Goal: Transaction & Acquisition: Purchase product/service

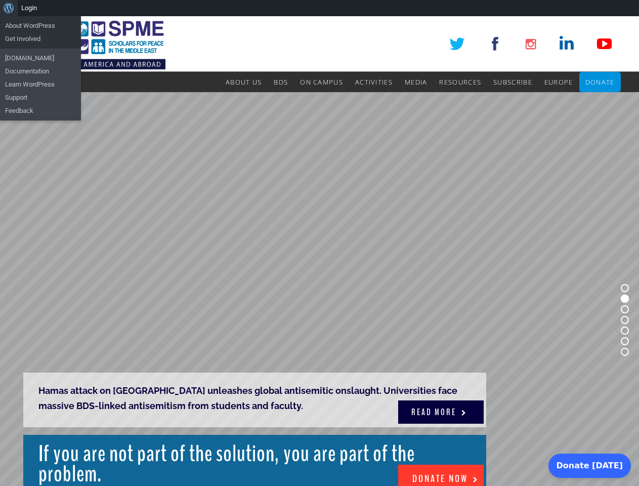
click at [319, 251] on rs-slide "Hamas attack on Gaza unleashes global antisemitic onslaught. Universities face …" at bounding box center [319, 319] width 639 height 455
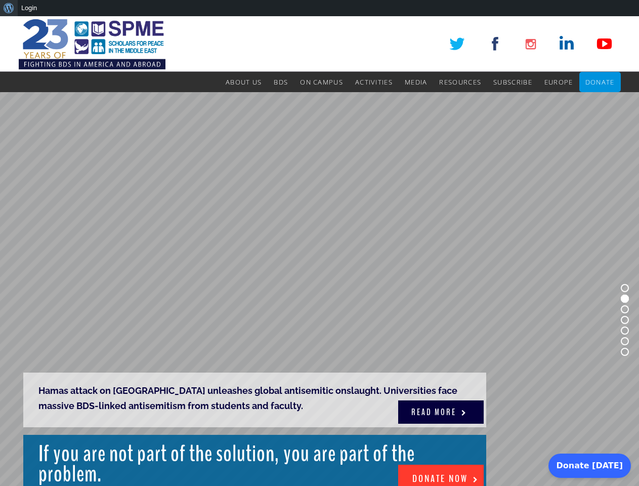
click at [319, 8] on div "About WordPress About WordPress Get Involved WordPress.org Documentation Learn …" at bounding box center [319, 8] width 639 height 16
click at [319, 251] on rs-slide "Hamas attack on Gaza unleashes global antisemitic onslaught. Universities face …" at bounding box center [319, 319] width 639 height 455
click at [319, 289] on rs-slide "Hamas attack on Gaza unleashes global antisemitic onslaught. Universities face …" at bounding box center [319, 319] width 639 height 455
